Goal: Task Accomplishment & Management: Use online tool/utility

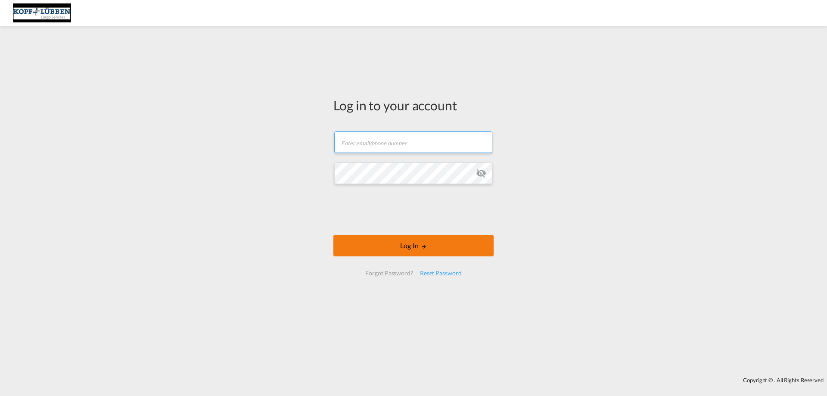
type input "[EMAIL_ADDRESS][PERSON_NAME][DOMAIN_NAME]"
click at [413, 246] on button "Log In" at bounding box center [414, 246] width 160 height 22
